Goal: Transaction & Acquisition: Purchase product/service

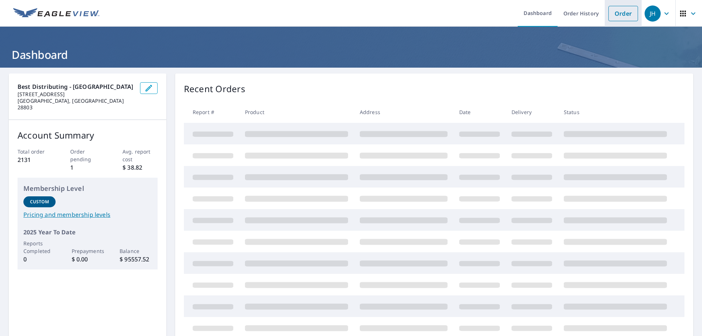
click at [622, 12] on link "Order" at bounding box center [623, 13] width 30 height 15
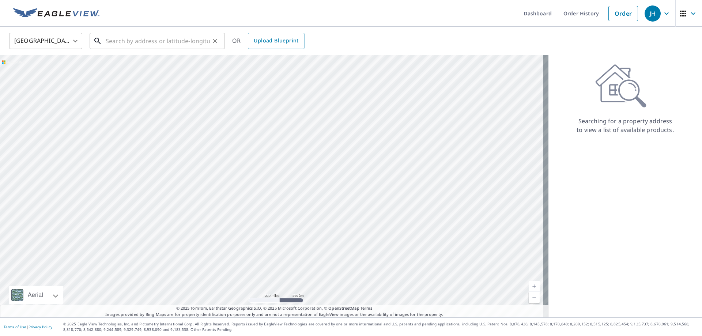
click at [150, 41] on input "text" at bounding box center [158, 41] width 104 height 20
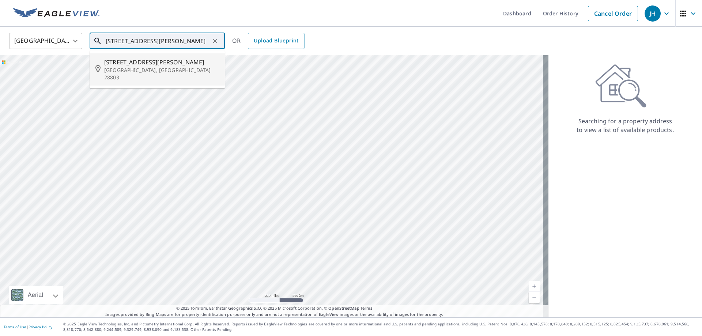
click at [134, 60] on span "[STREET_ADDRESS][PERSON_NAME]" at bounding box center [161, 62] width 115 height 9
type input "[STREET_ADDRESS][PERSON_NAME]"
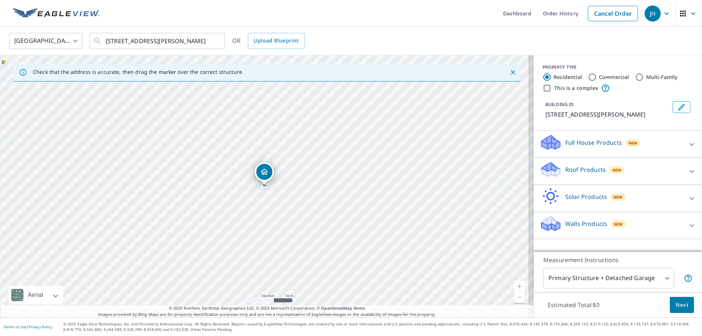
click at [575, 170] on p "Roof Products" at bounding box center [585, 169] width 41 height 9
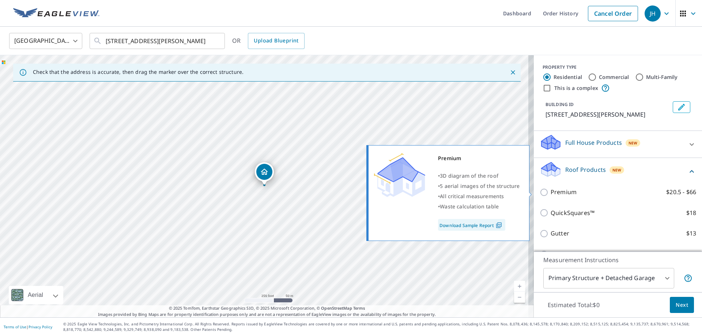
click at [561, 192] on p "Premium" at bounding box center [563, 191] width 26 height 9
click at [550, 192] on input "Premium $20.5 - $66" at bounding box center [544, 192] width 11 height 9
checkbox input "true"
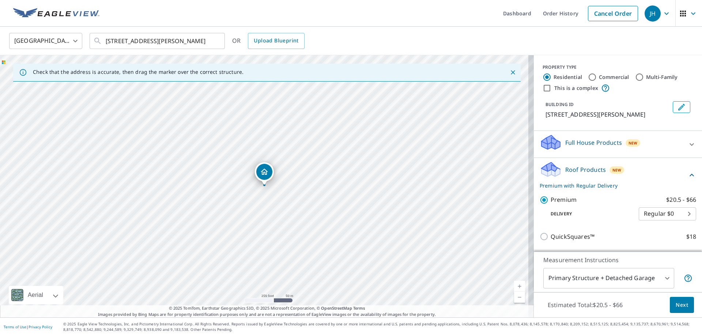
click at [676, 304] on span "Next" at bounding box center [681, 304] width 12 height 9
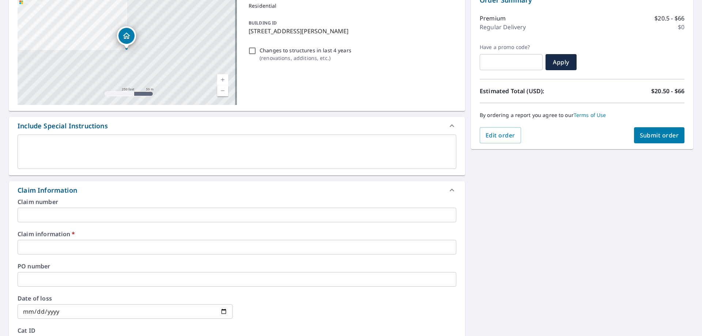
scroll to position [122, 0]
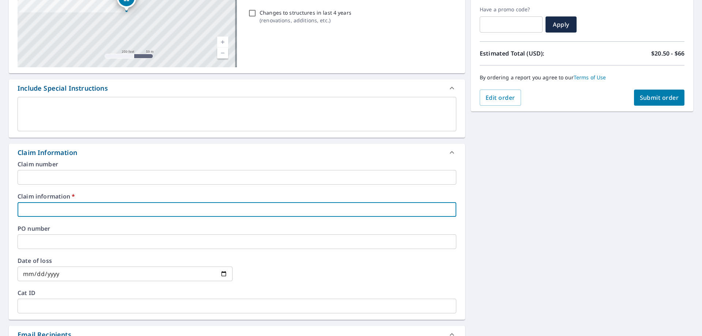
click at [58, 209] on input "text" at bounding box center [237, 209] width 439 height 15
paste input "SW28014"
type input "SW28014"
checkbox input "true"
type input "SW28014"
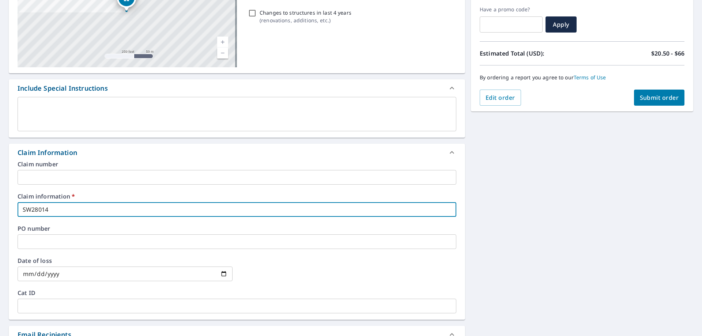
click at [62, 240] on input "text" at bounding box center [237, 241] width 439 height 15
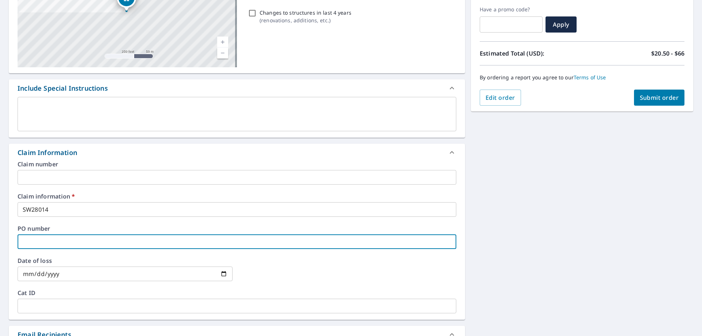
paste input "SW28014"
type input "SW28014"
checkbox input "true"
type input "SW28014"
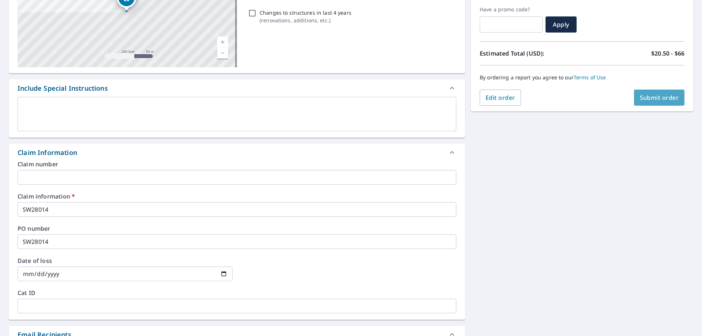
click at [655, 99] on span "Submit order" at bounding box center [659, 98] width 39 height 8
checkbox input "true"
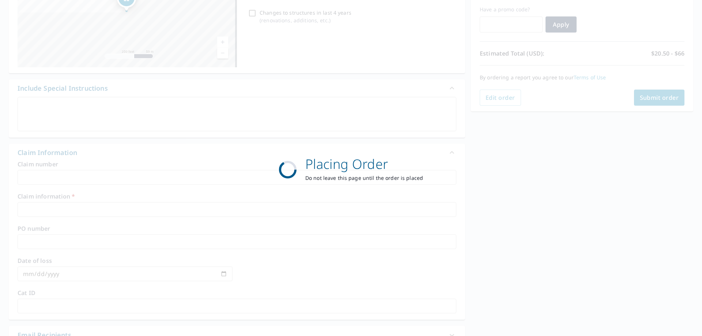
scroll to position [94, 0]
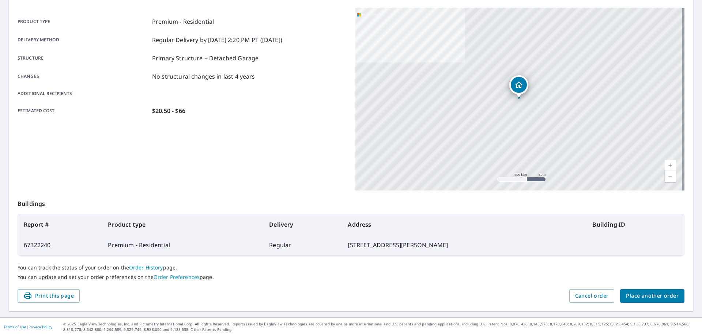
click at [640, 294] on span "Place another order" at bounding box center [652, 295] width 53 height 9
